Goal: Information Seeking & Learning: Learn about a topic

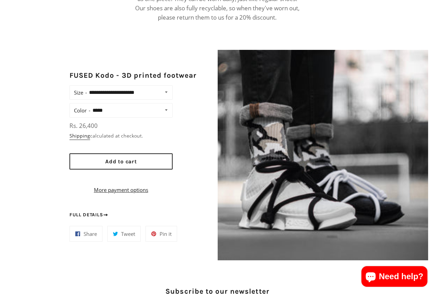
scroll to position [1393, 0]
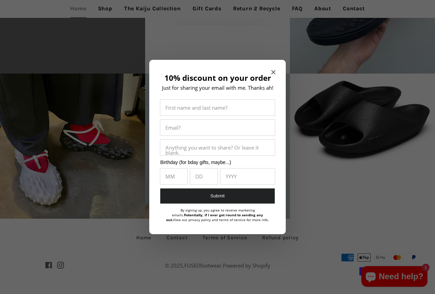
click at [274, 71] on icon "Close modal" at bounding box center [273, 72] width 4 height 4
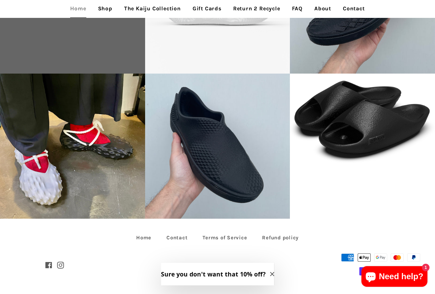
click at [270, 276] on icon "Close modal" at bounding box center [272, 274] width 4 height 4
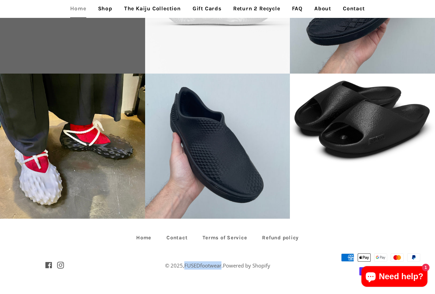
drag, startPoint x: 222, startPoint y: 265, endPoint x: 183, endPoint y: 264, distance: 38.2
click at [183, 264] on span "© 2025, FUSEDfootwear . Powered by Shopify" at bounding box center [217, 265] width 105 height 7
copy link "FUSEDfootwear"
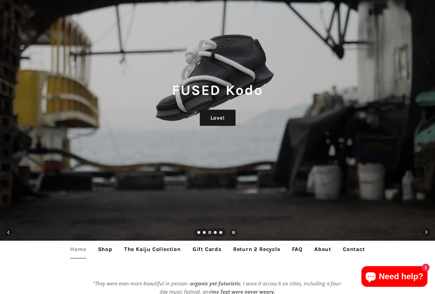
scroll to position [69, 0]
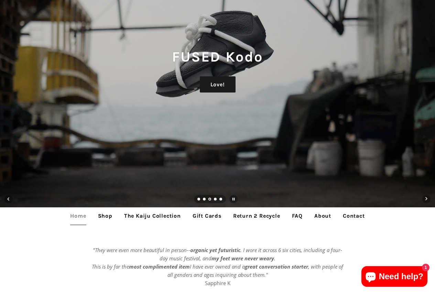
click at [322, 217] on link "About" at bounding box center [322, 215] width 27 height 17
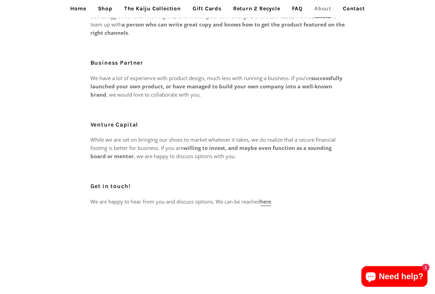
scroll to position [351, 0]
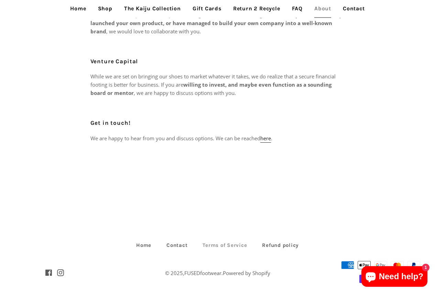
click at [233, 240] on link "Terms of Service" at bounding box center [225, 245] width 58 height 11
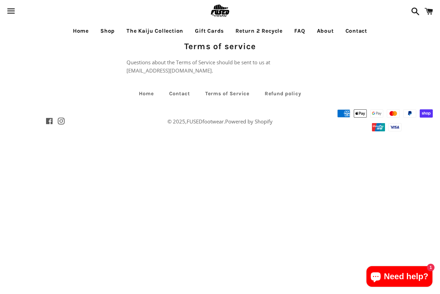
click at [323, 30] on link "About" at bounding box center [325, 30] width 27 height 17
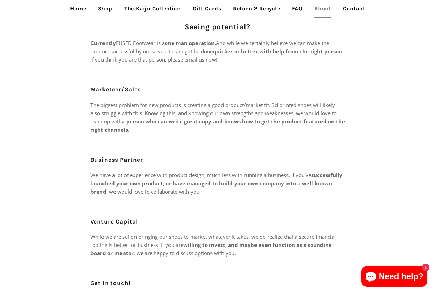
scroll to position [69, 0]
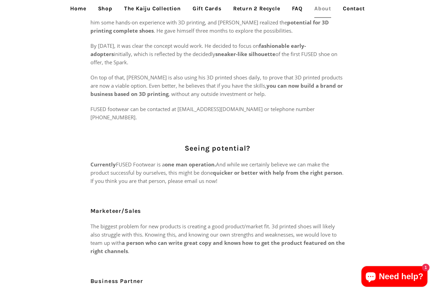
click at [354, 9] on link "Contact" at bounding box center [354, 8] width 32 height 17
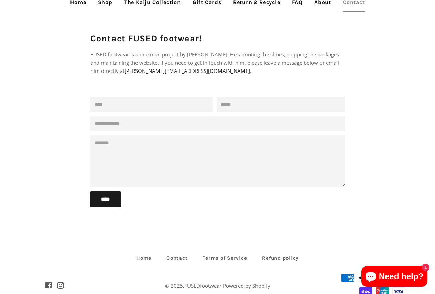
scroll to position [50, 0]
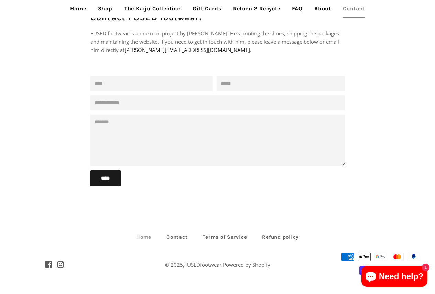
click at [146, 237] on link "Home" at bounding box center [143, 237] width 29 height 11
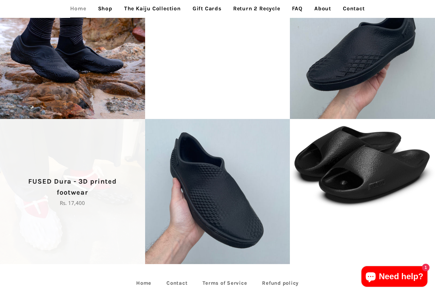
scroll to position [1393, 0]
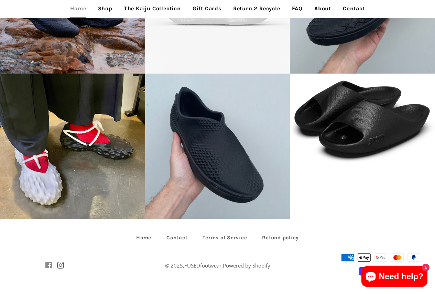
click at [46, 264] on span at bounding box center [48, 265] width 7 height 11
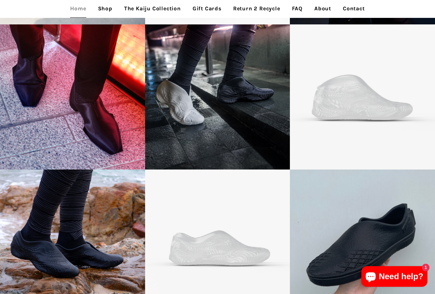
scroll to position [877, 0]
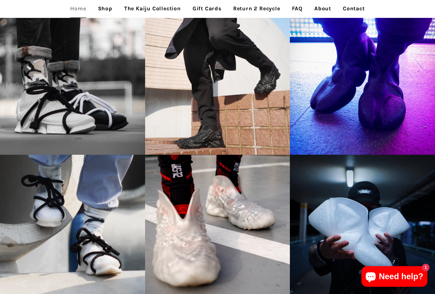
drag, startPoint x: 325, startPoint y: 6, endPoint x: 320, endPoint y: 14, distance: 10.2
click at [325, 6] on link "About" at bounding box center [322, 8] width 27 height 17
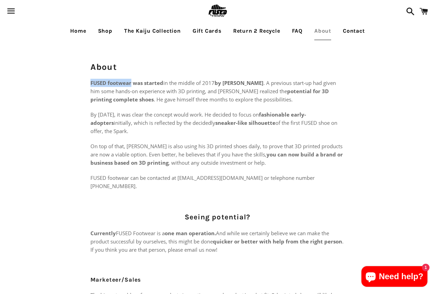
drag, startPoint x: 131, startPoint y: 83, endPoint x: 89, endPoint y: 82, distance: 41.6
copy strong "FUSED footwear"
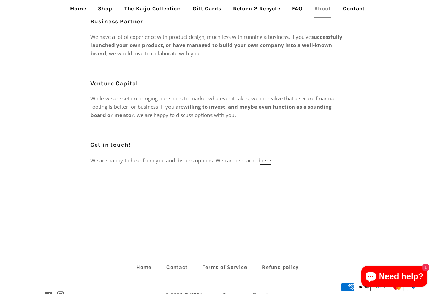
scroll to position [351, 0]
